Goal: Task Accomplishment & Management: Complete application form

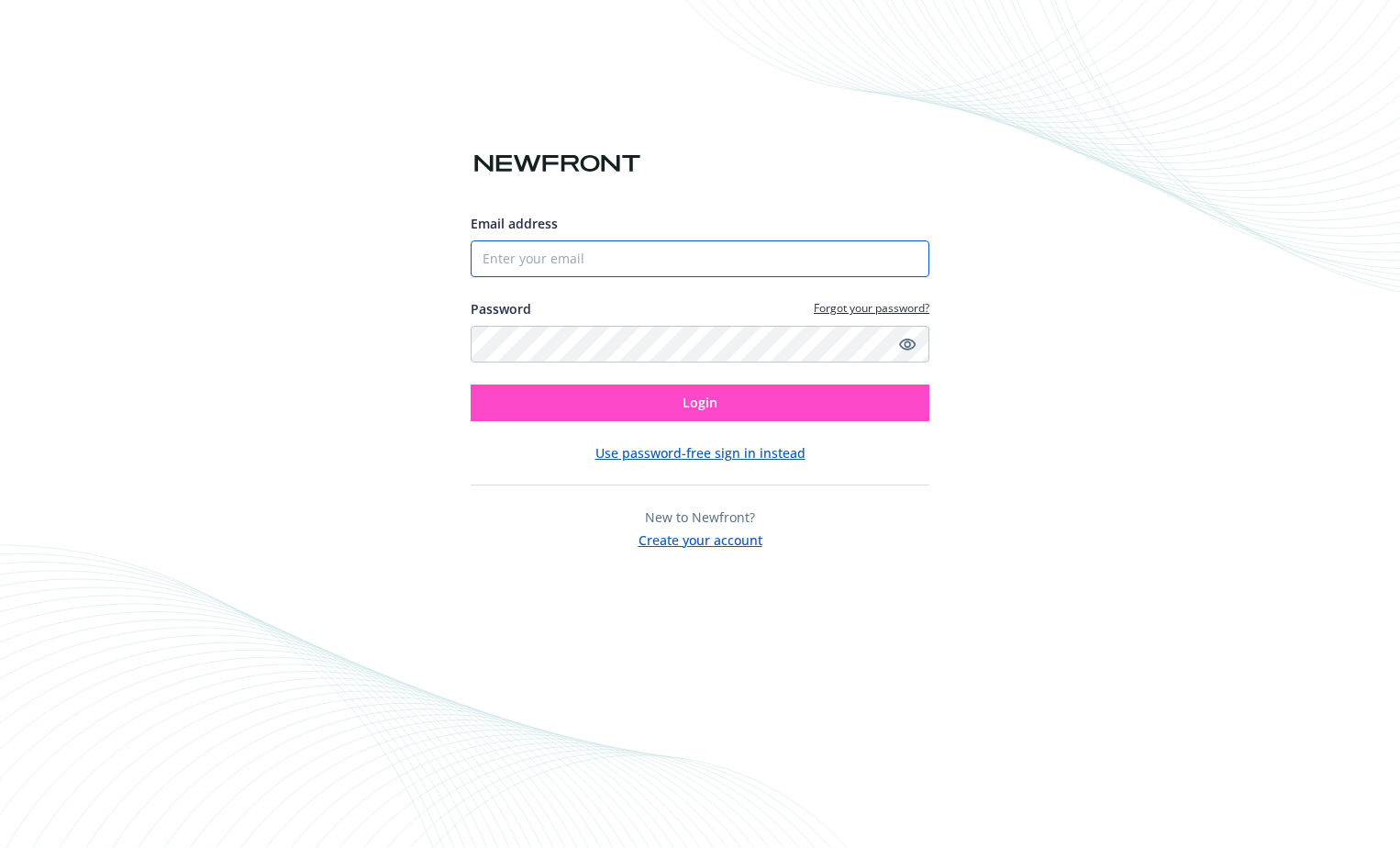
type input "[EMAIL_ADDRESS][DOMAIN_NAME]"
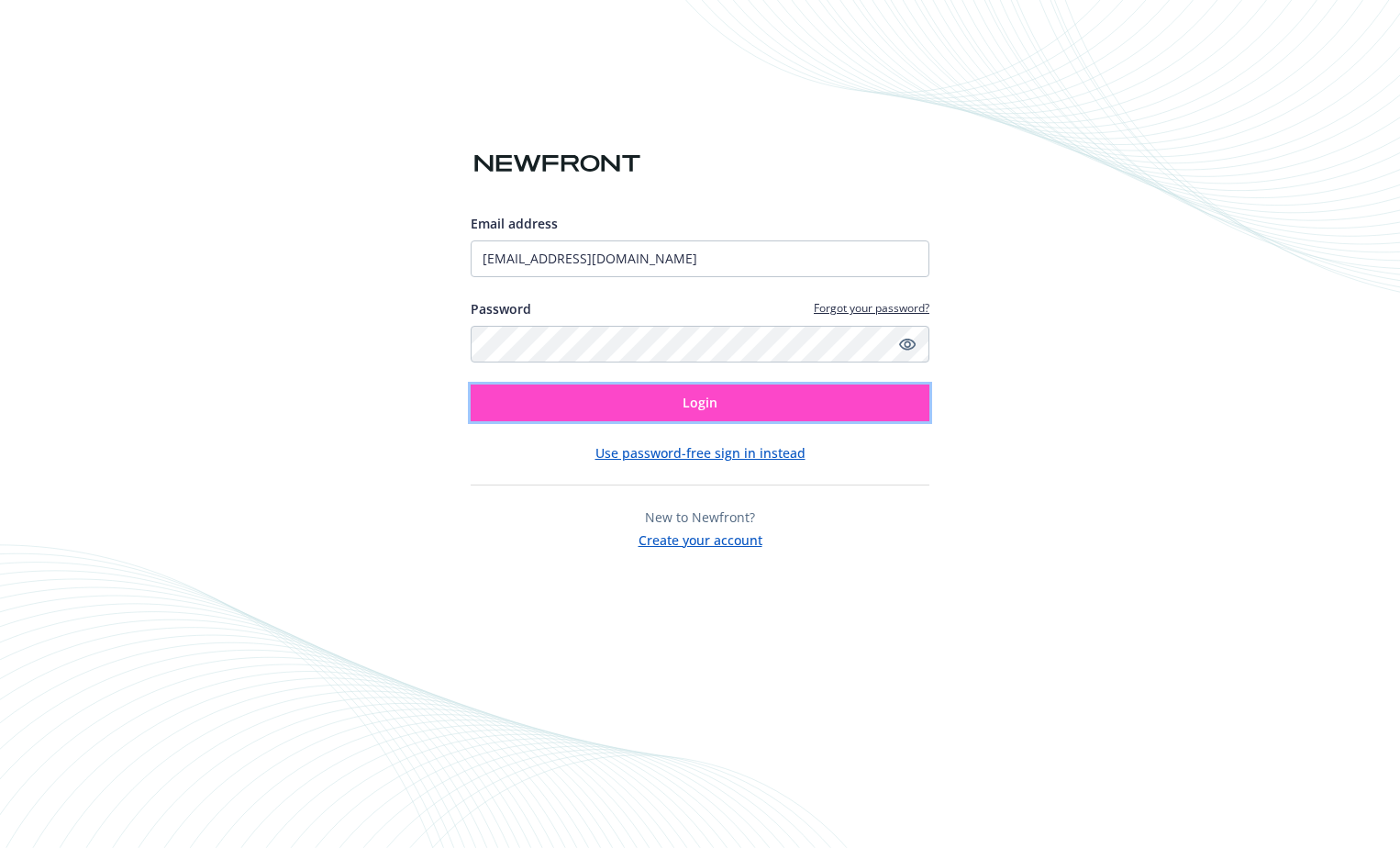
click at [681, 401] on button "Login" at bounding box center [700, 403] width 459 height 37
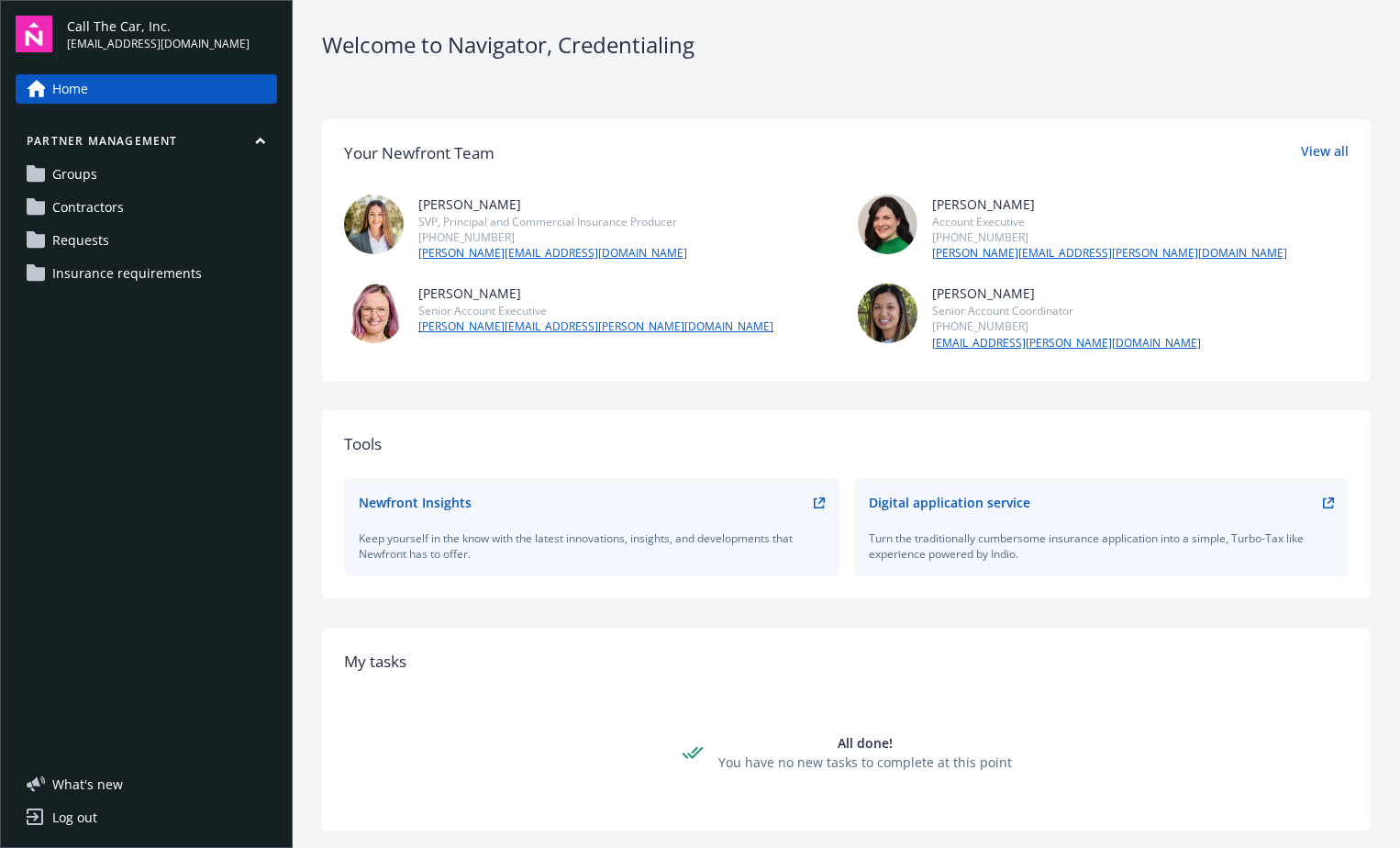
click at [91, 201] on span "Contractors" at bounding box center [87, 207] width 71 height 29
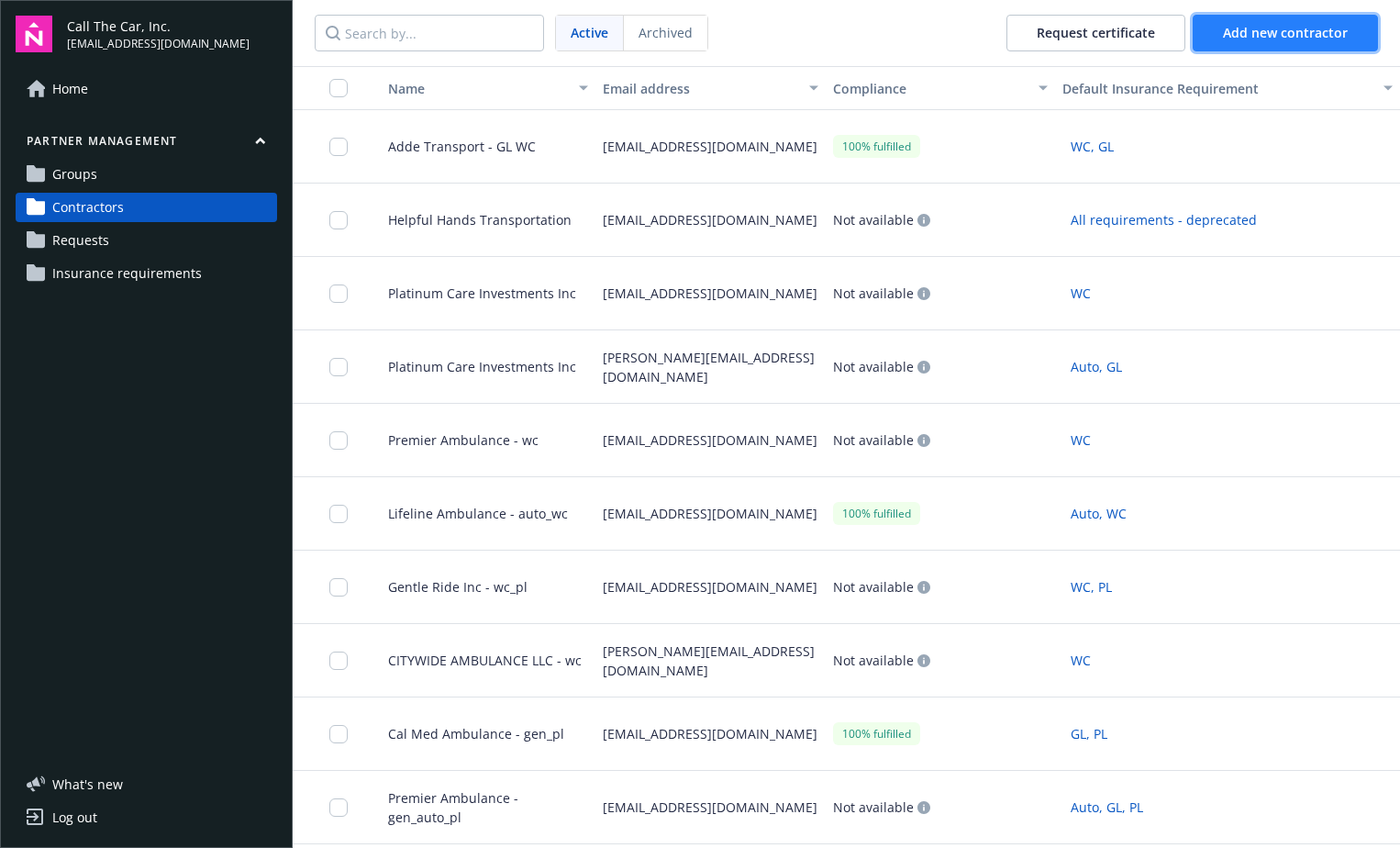
click at [1259, 33] on span "Add new contractor" at bounding box center [1285, 32] width 124 height 17
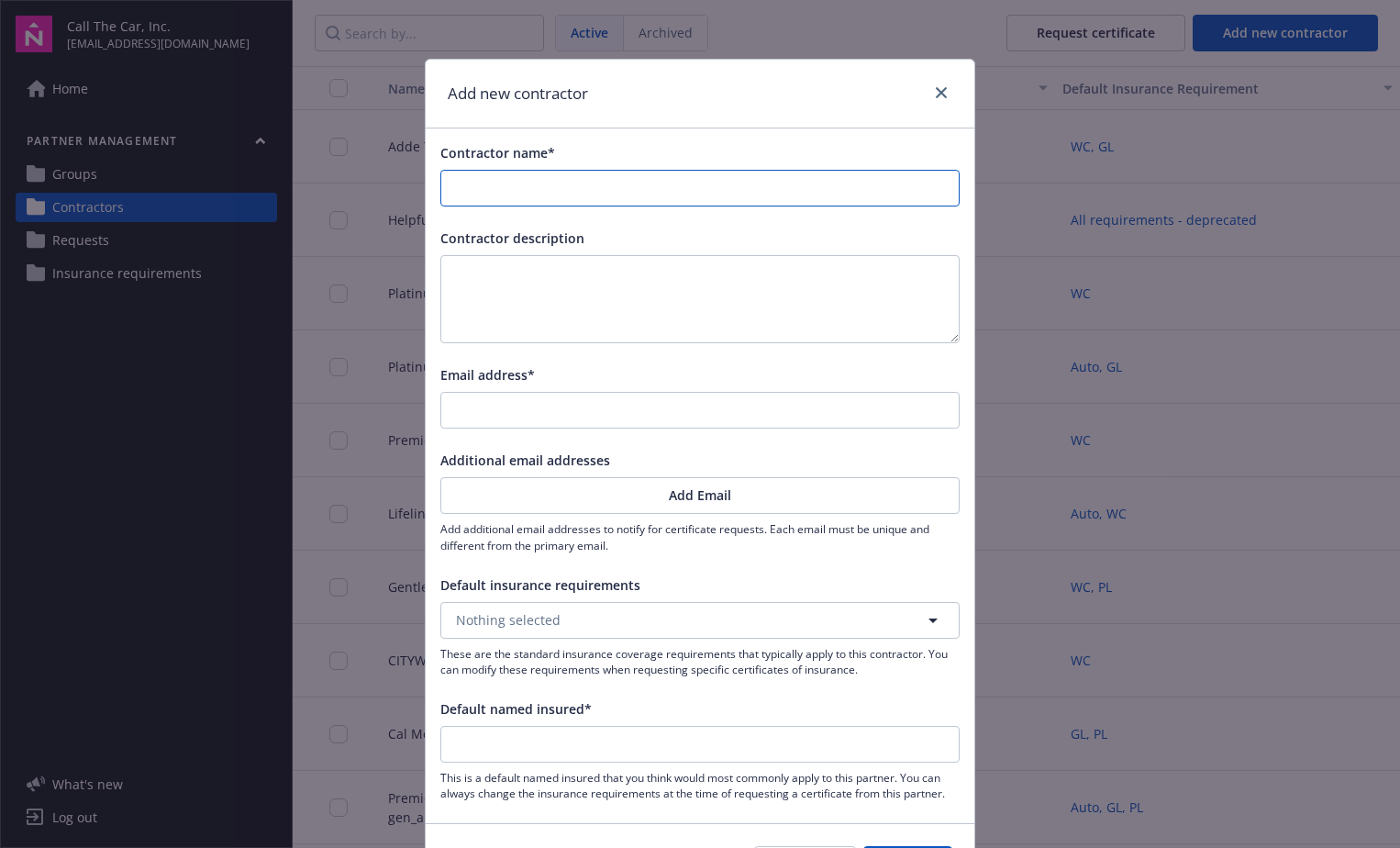
click at [482, 188] on input "Contractor name*" at bounding box center [700, 188] width 518 height 35
type input "S"
type input "Sa"
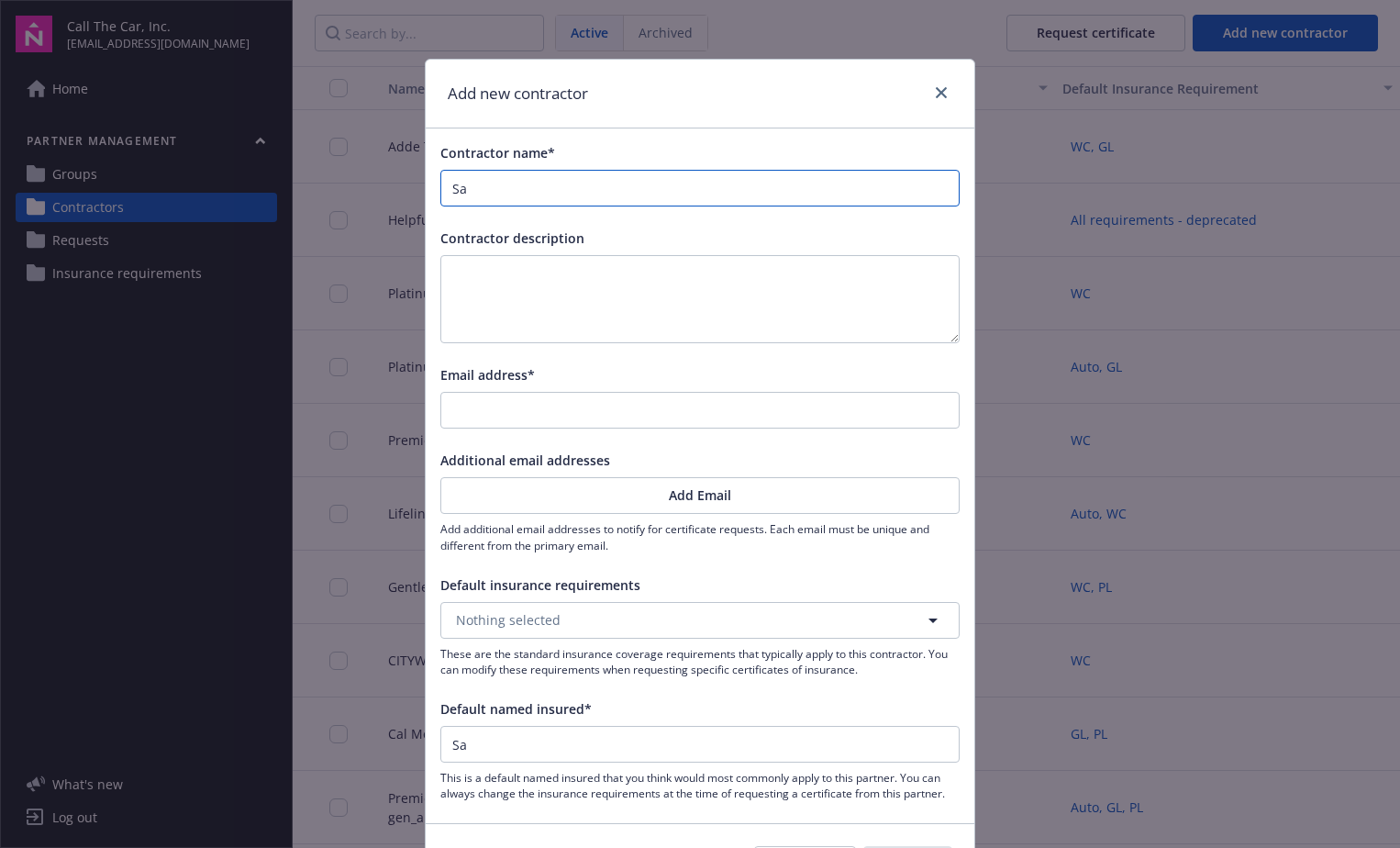
type input "Sav"
type input "Sava"
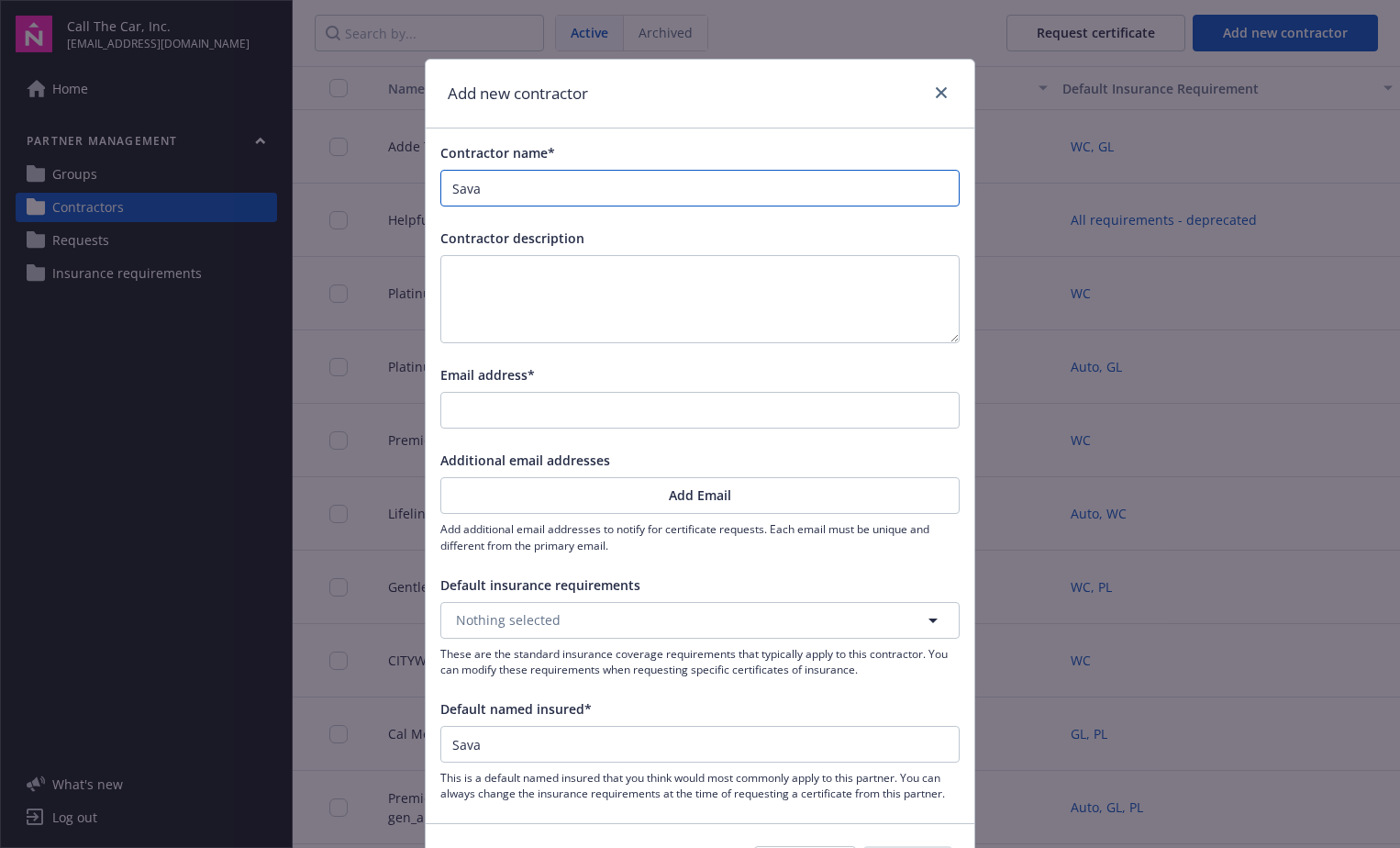
type input "Sava"
type input "[PERSON_NAME]"
type input "Sava Me"
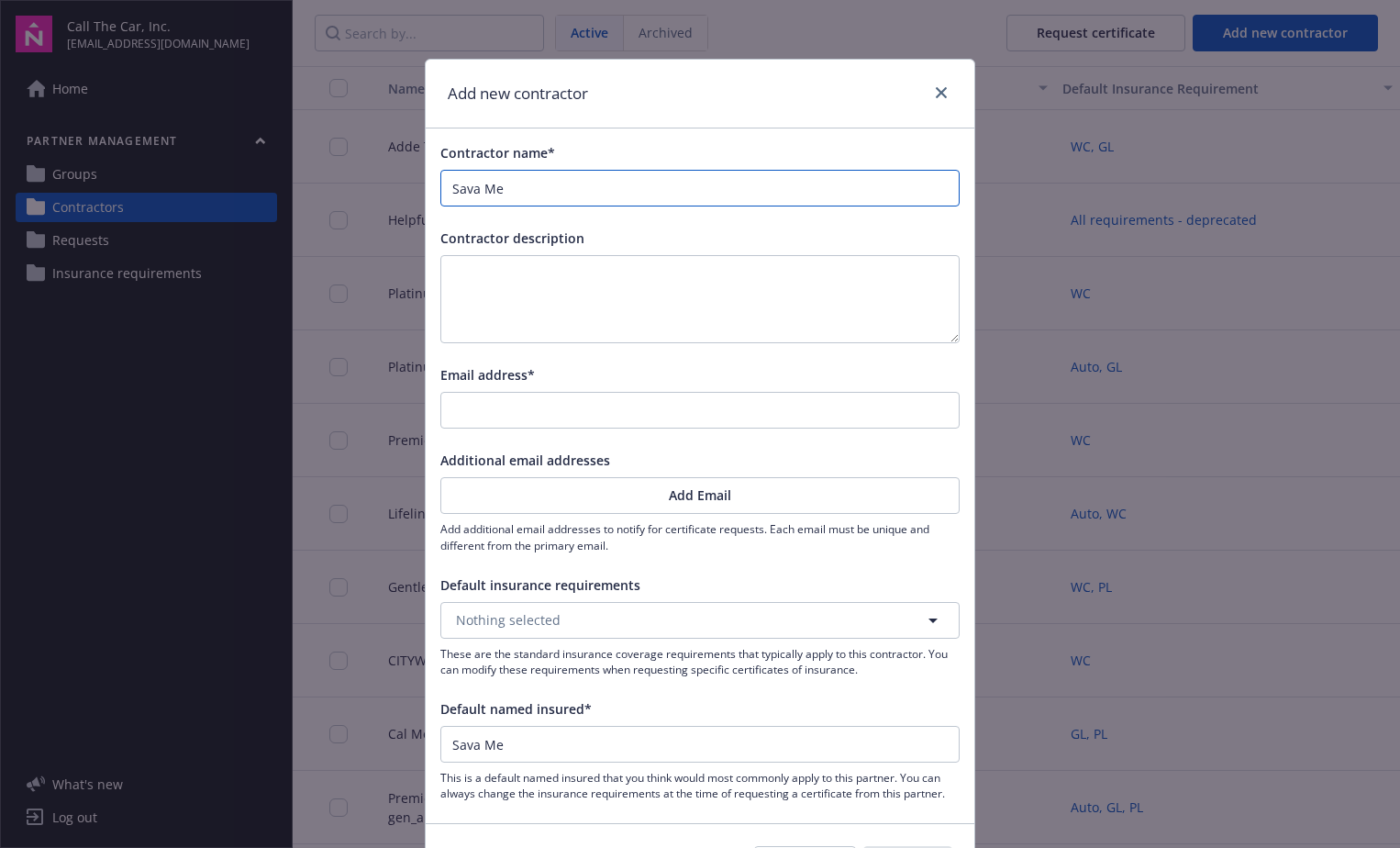
type input "Sava Med"
type input "Sava Med T"
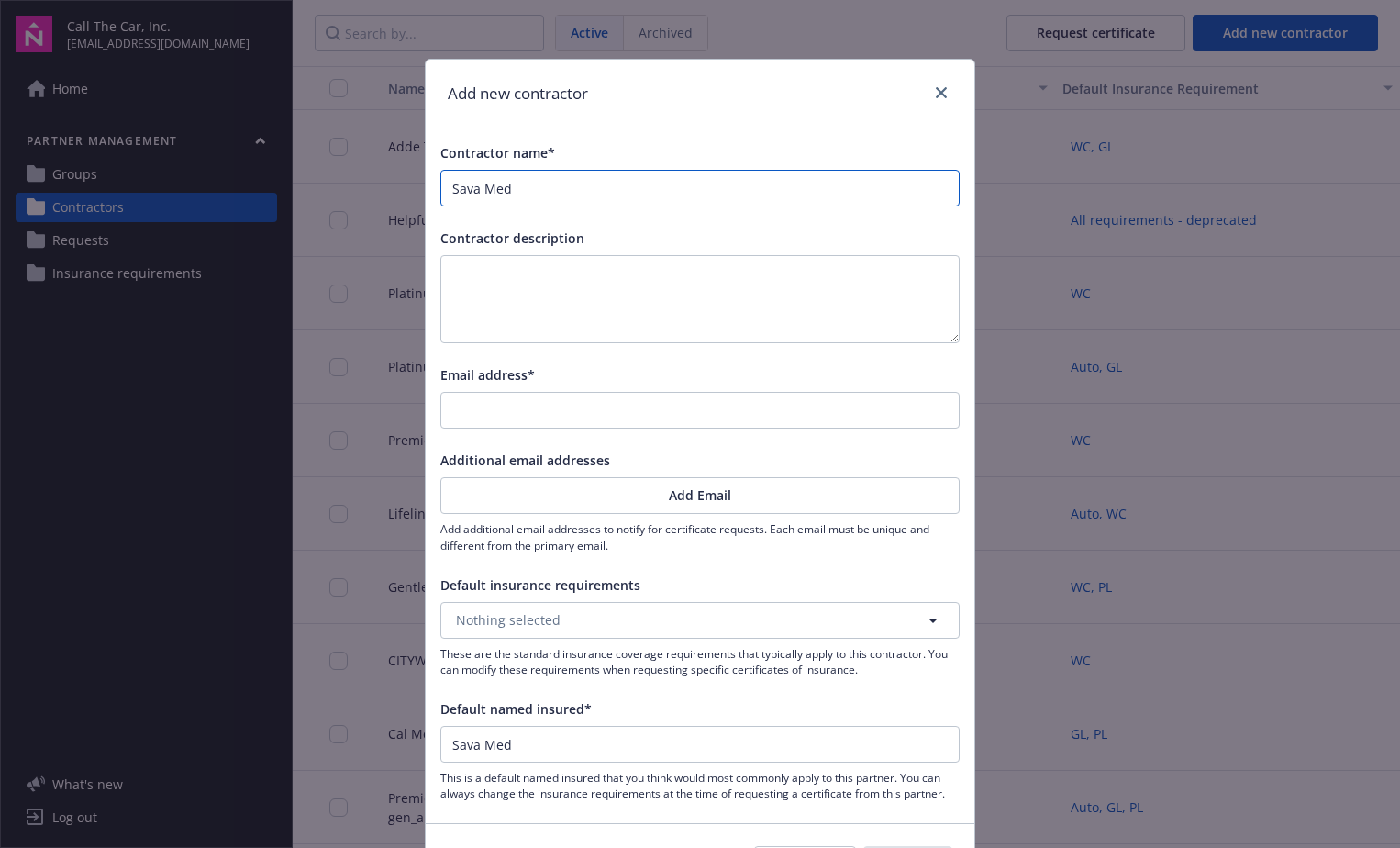
type input "Sava Med T"
type input "Sava Med Tr"
type input "Sava Med Tra"
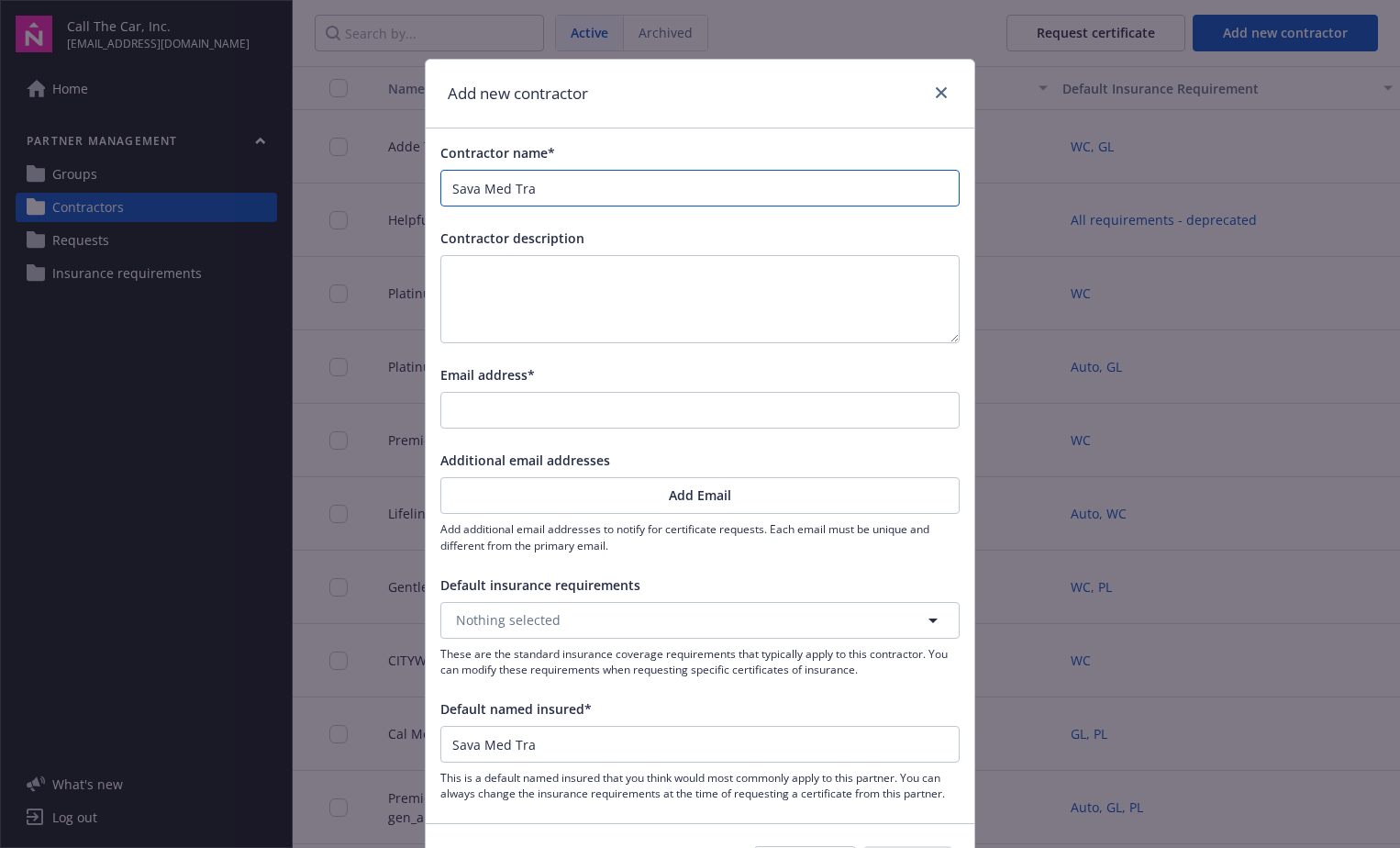
type input "Sava Med Tran"
type input "Sava Med Trans"
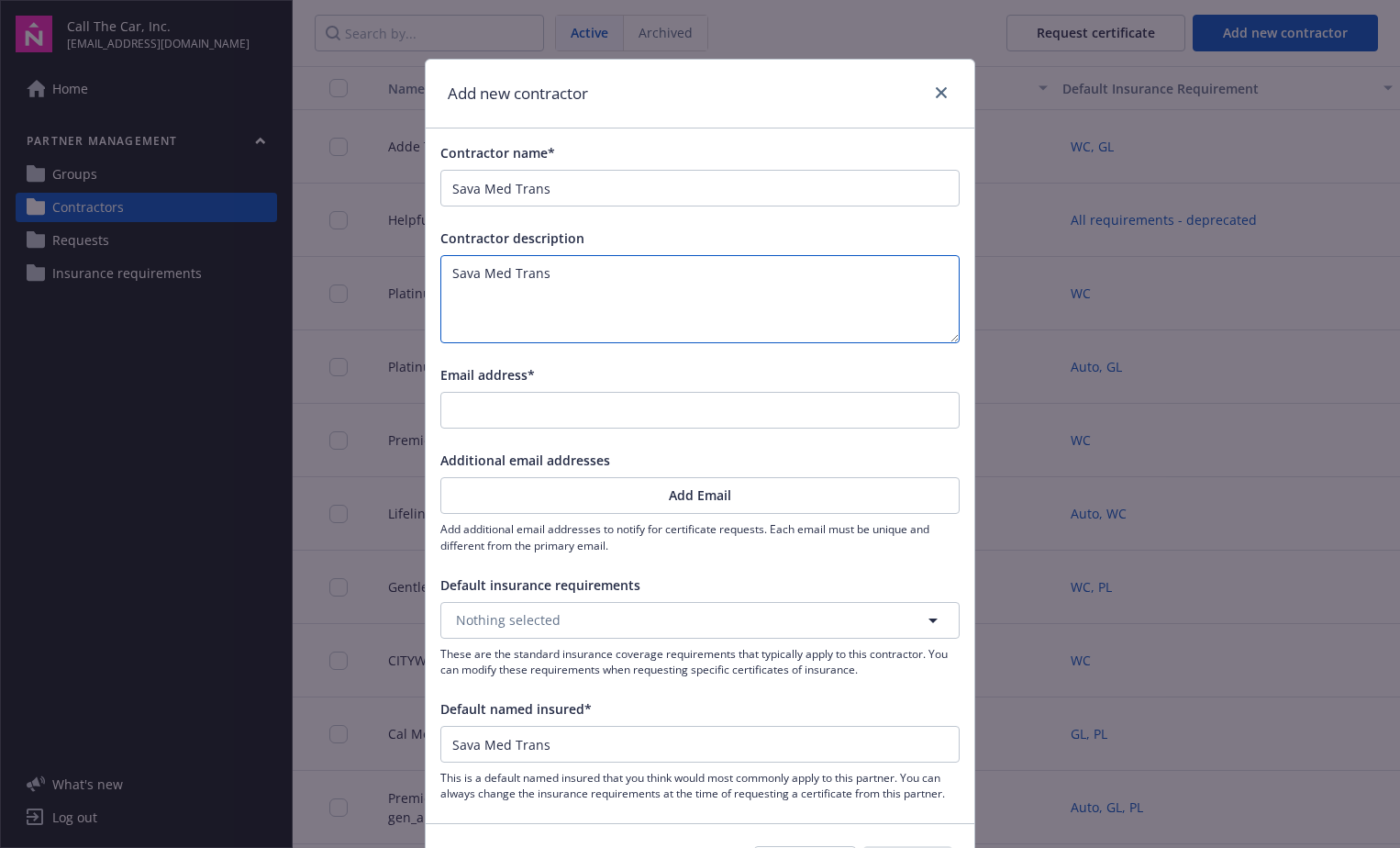
type textarea "Sava Med Trans"
paste input "customerservice@biberk.com"
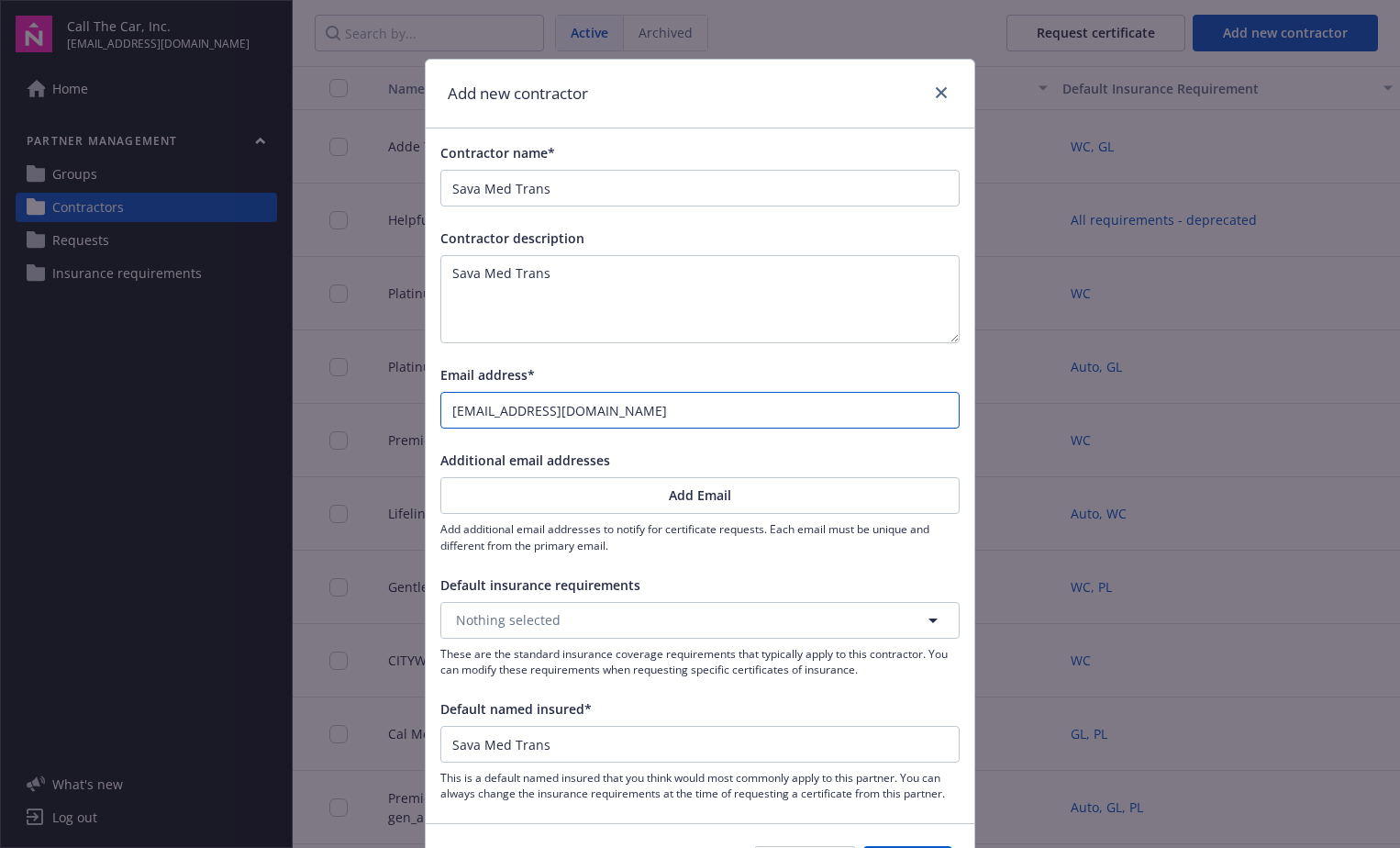
type input "customerservice@biberk.com"
click at [847, 473] on div "Additional email addresses Add Email Add additional email addresses to notify f…" at bounding box center [700, 500] width 520 height 102
click at [794, 622] on button "Nothing selected" at bounding box center [700, 620] width 520 height 37
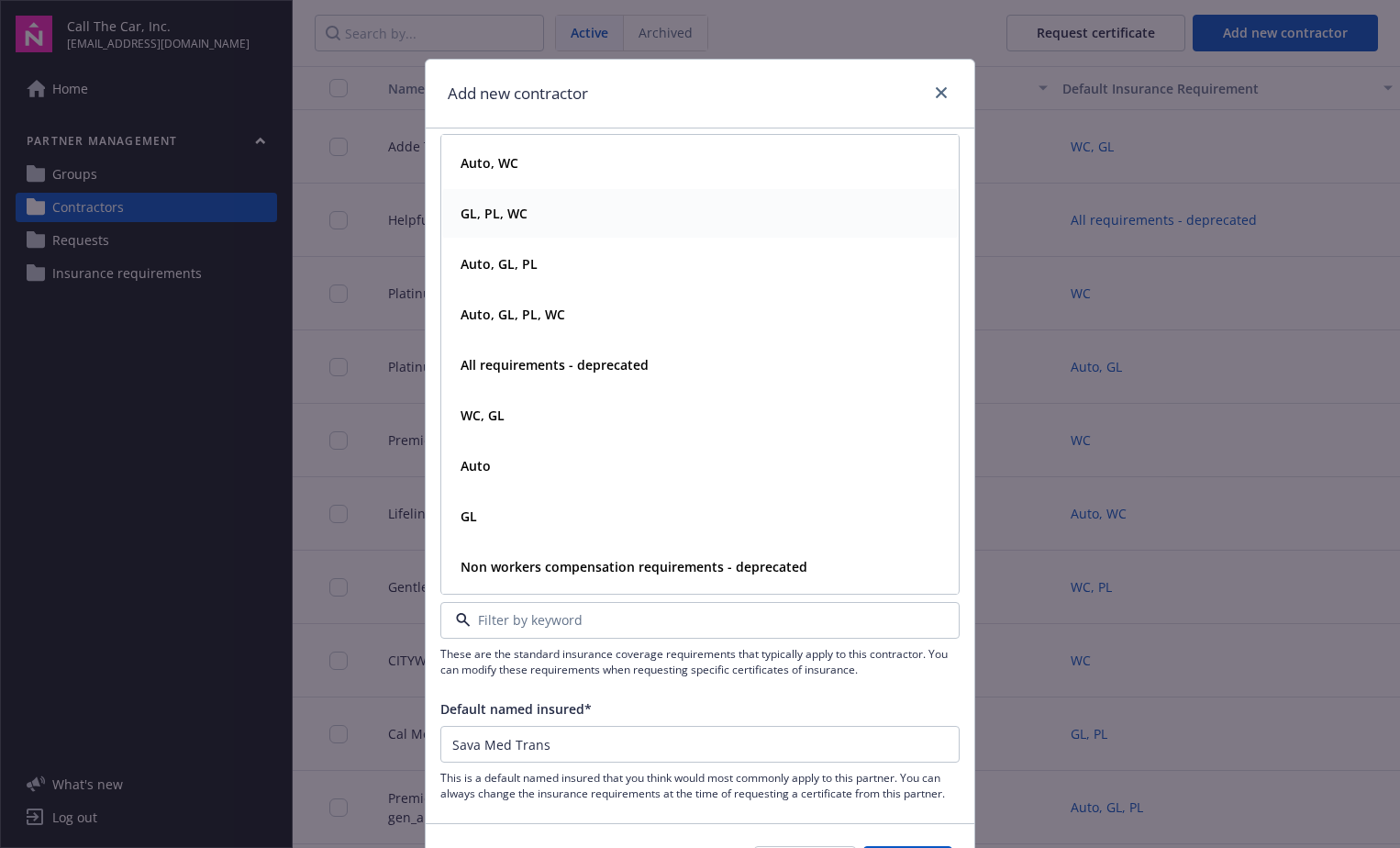
scroll to position [183, 0]
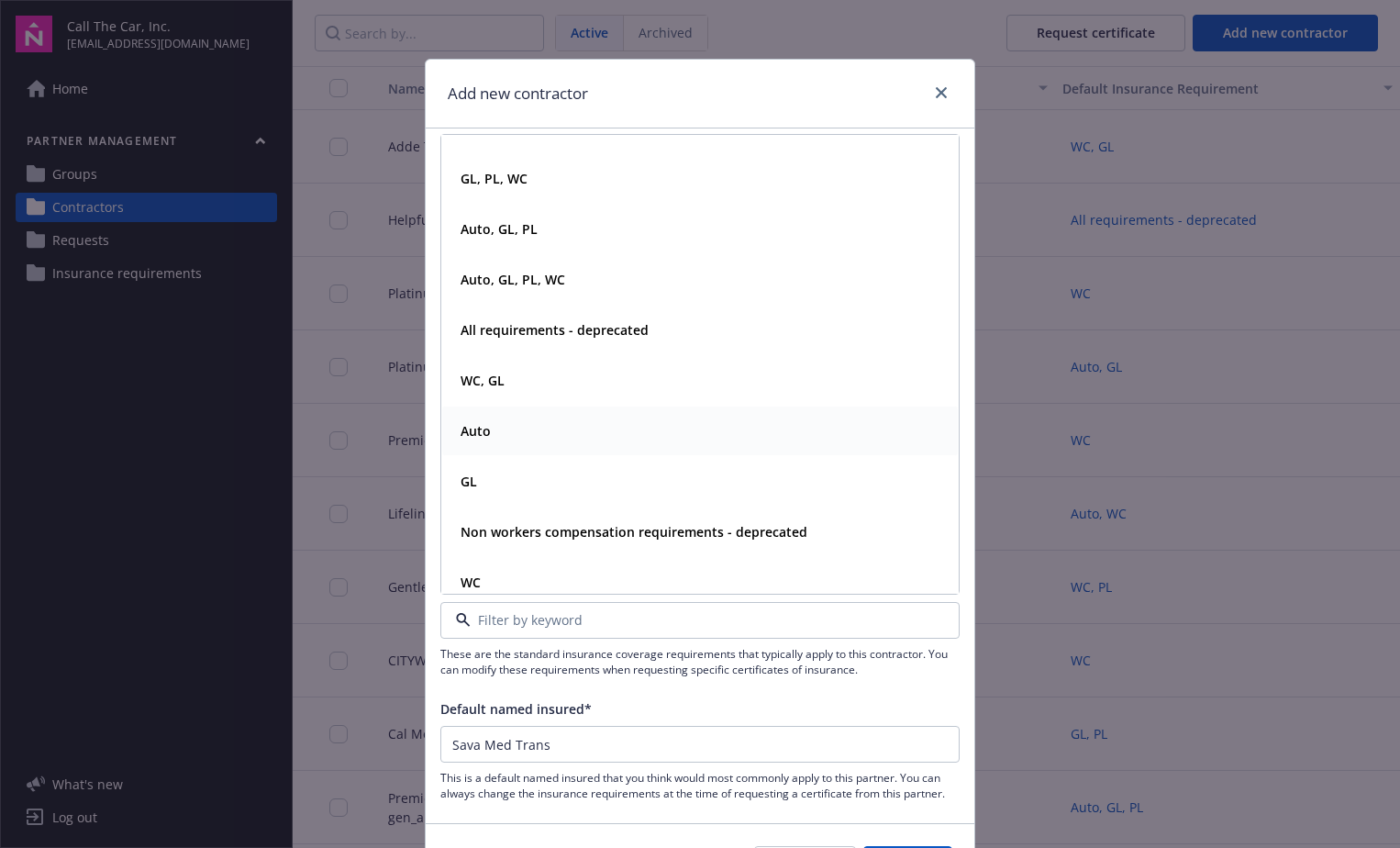
click at [468, 437] on strong "Auto" at bounding box center [476, 430] width 30 height 17
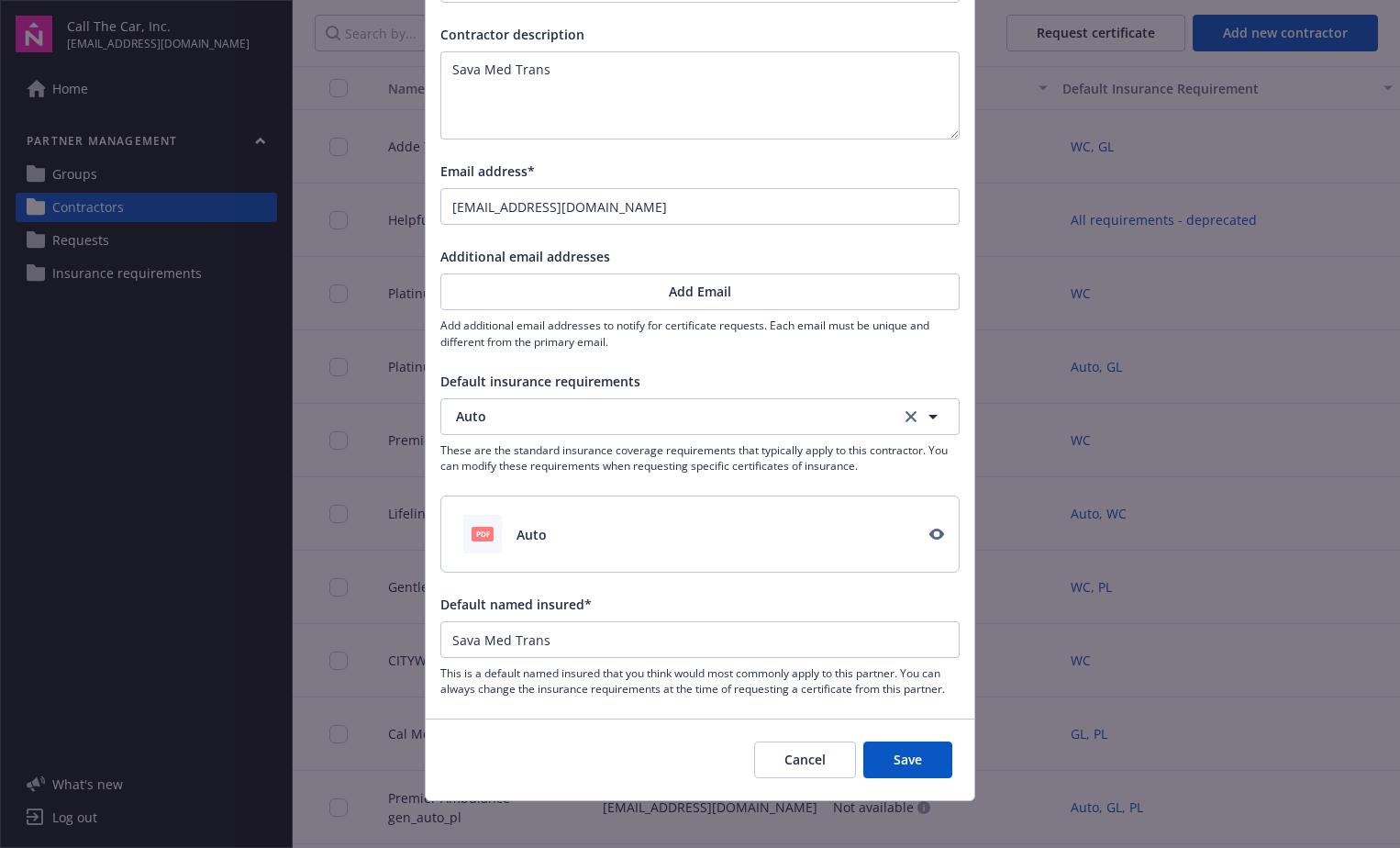
scroll to position [216, 0]
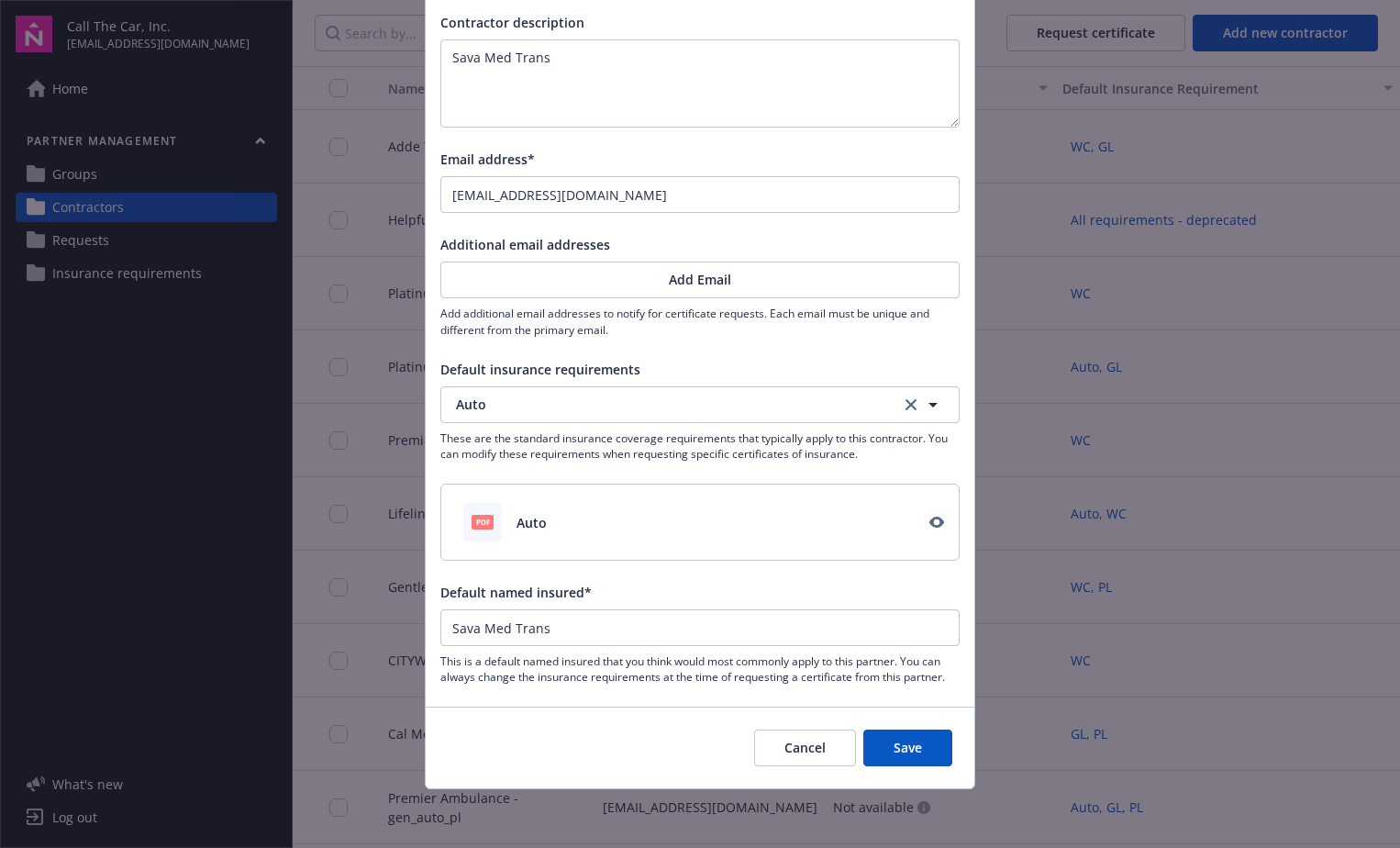
click at [913, 744] on button "Save" at bounding box center [908, 747] width 89 height 37
